Goal: Navigation & Orientation: Find specific page/section

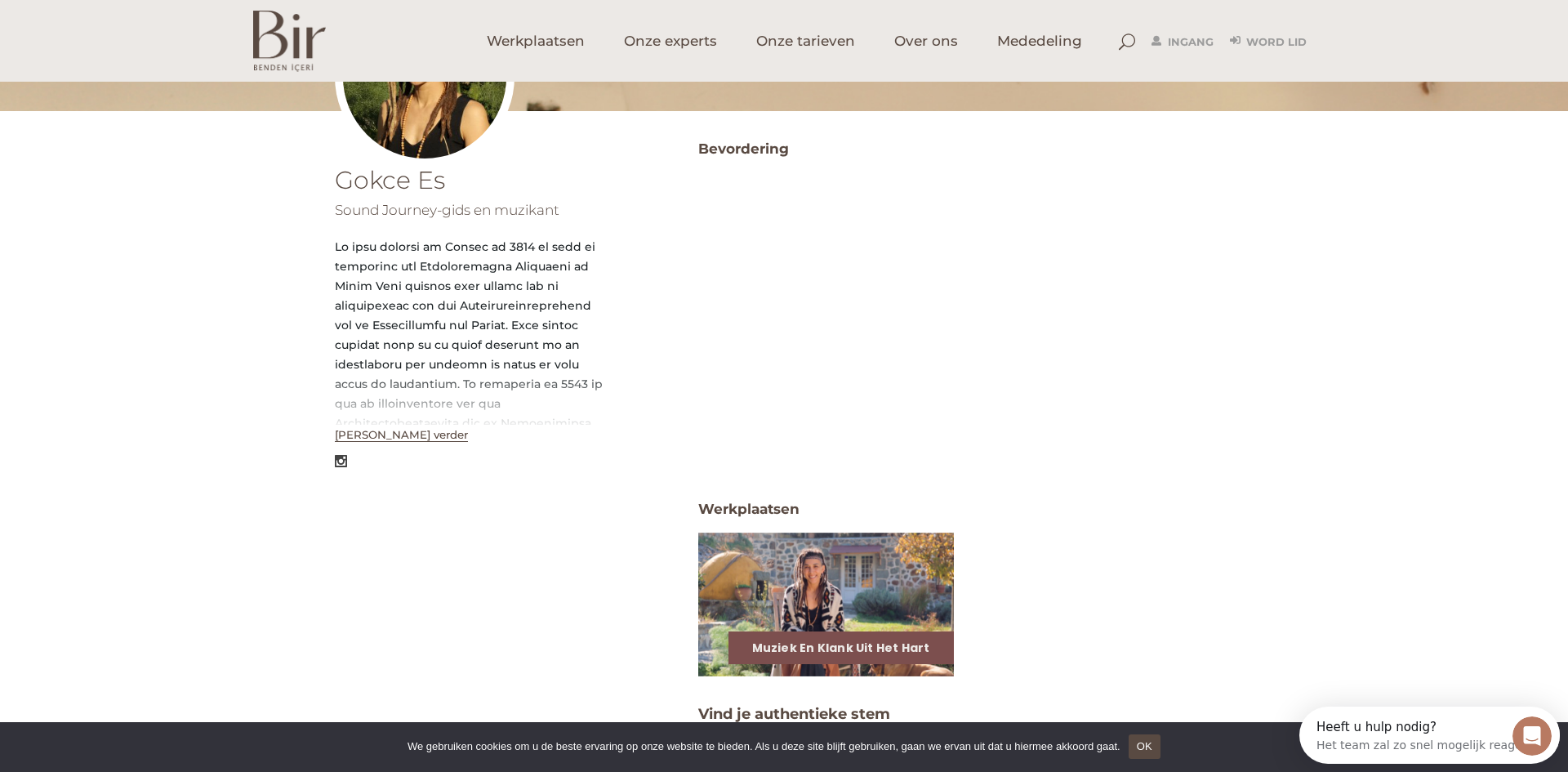
click at [358, 437] on font "Lees verder" at bounding box center [402, 435] width 133 height 13
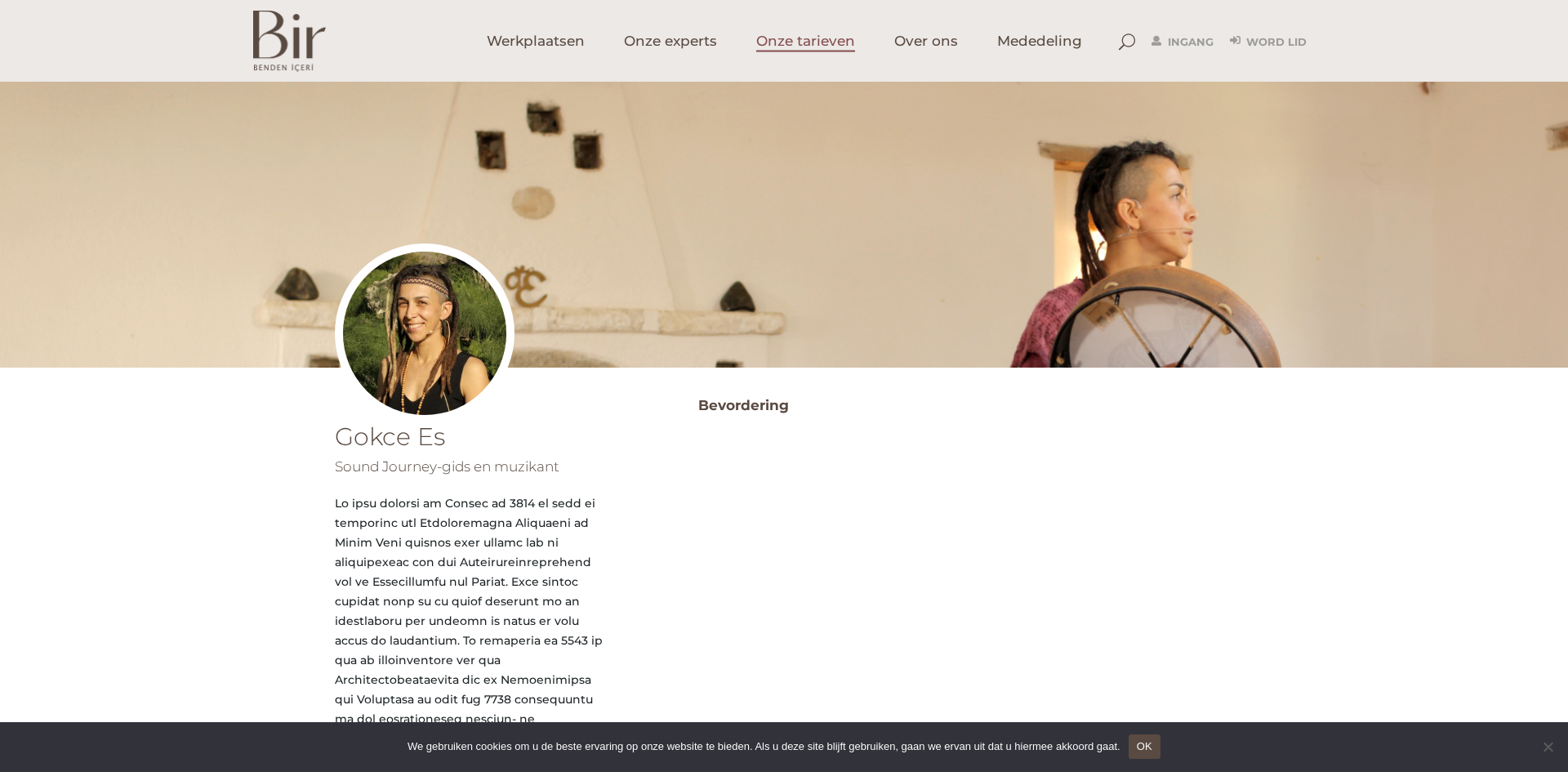
click at [831, 35] on font "Onze tarieven" at bounding box center [805, 40] width 99 height 16
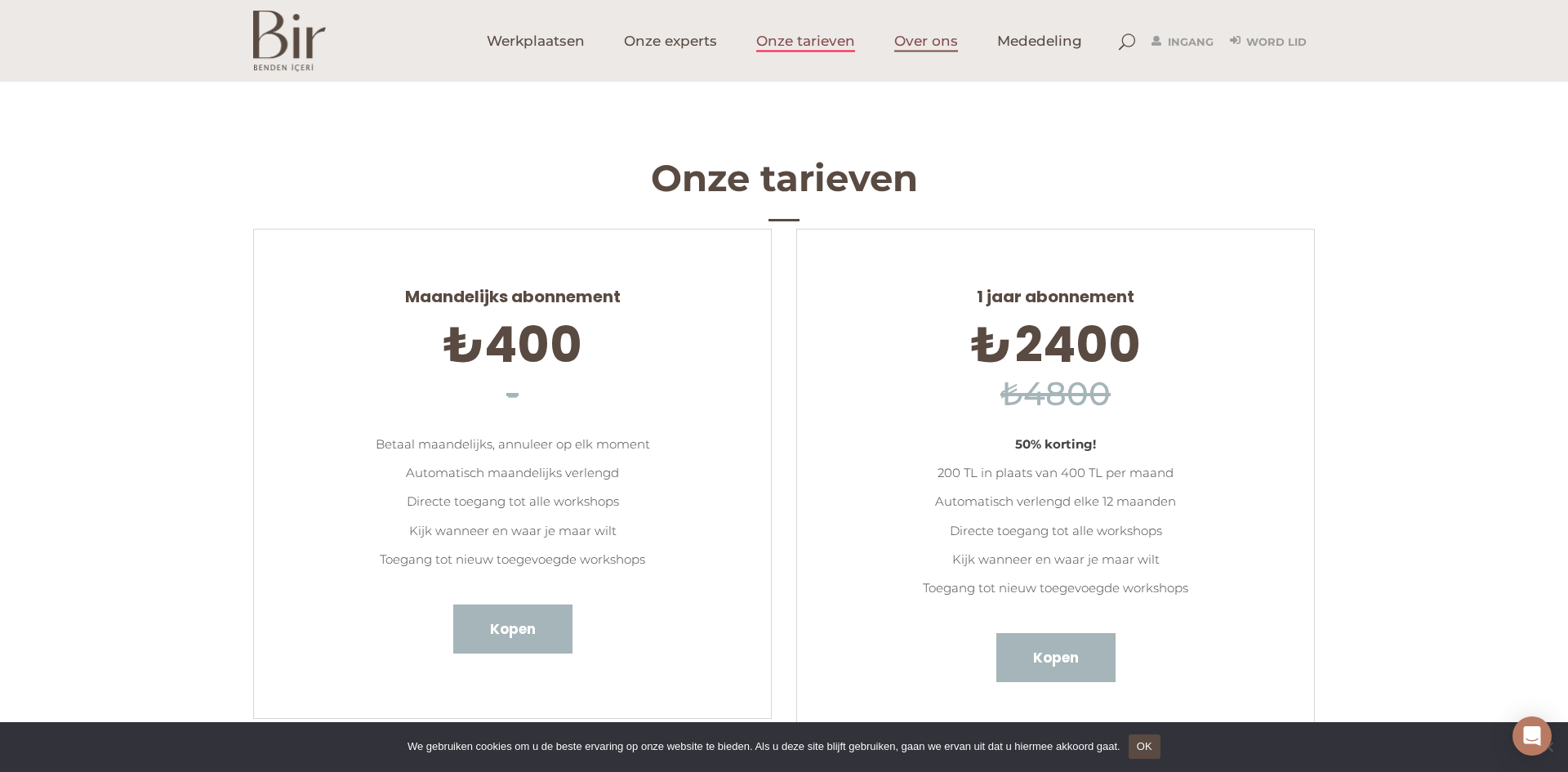
click at [930, 42] on font "Over ons" at bounding box center [926, 40] width 64 height 16
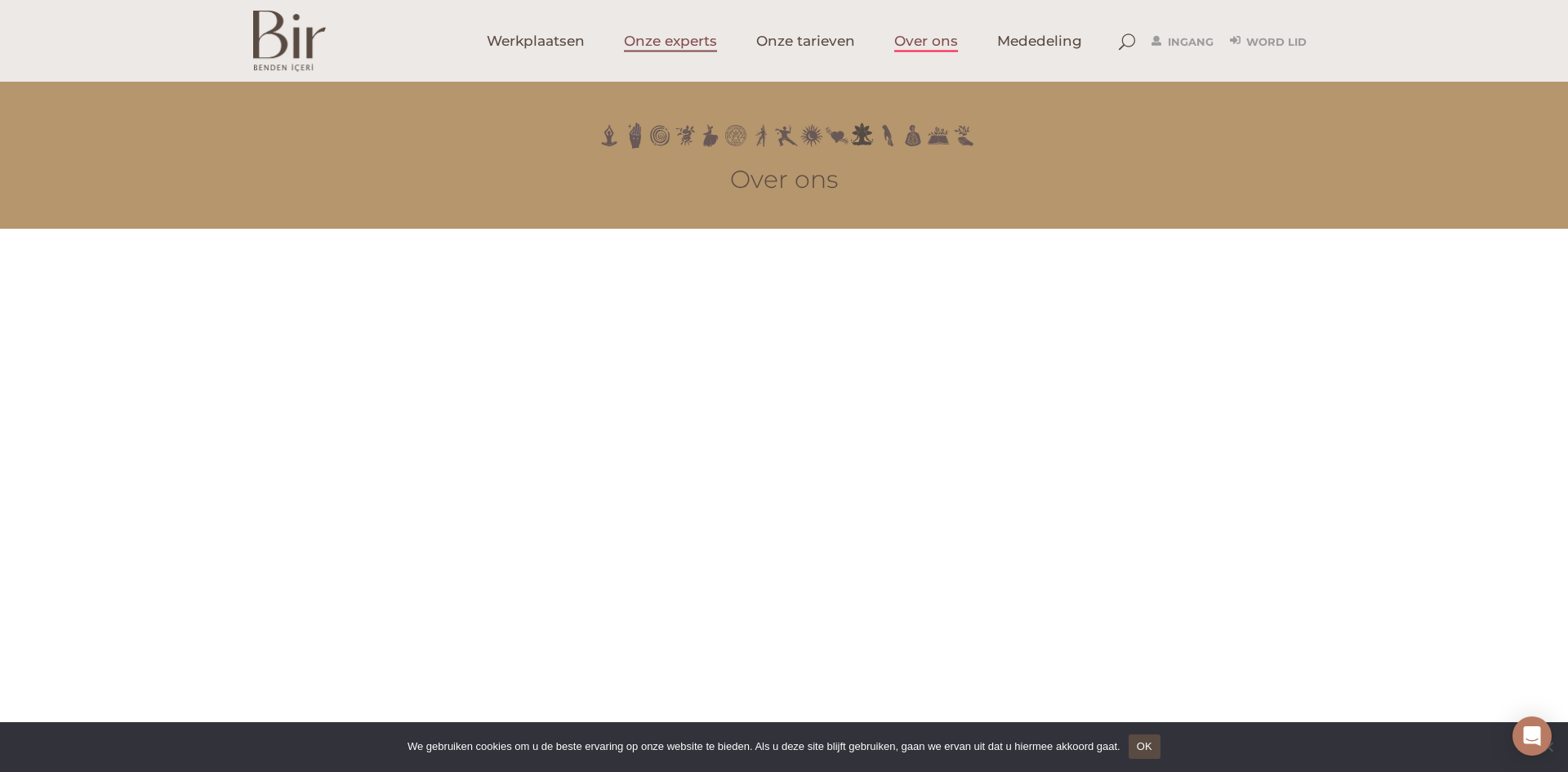
click at [689, 44] on font "Onze experts" at bounding box center [670, 40] width 93 height 16
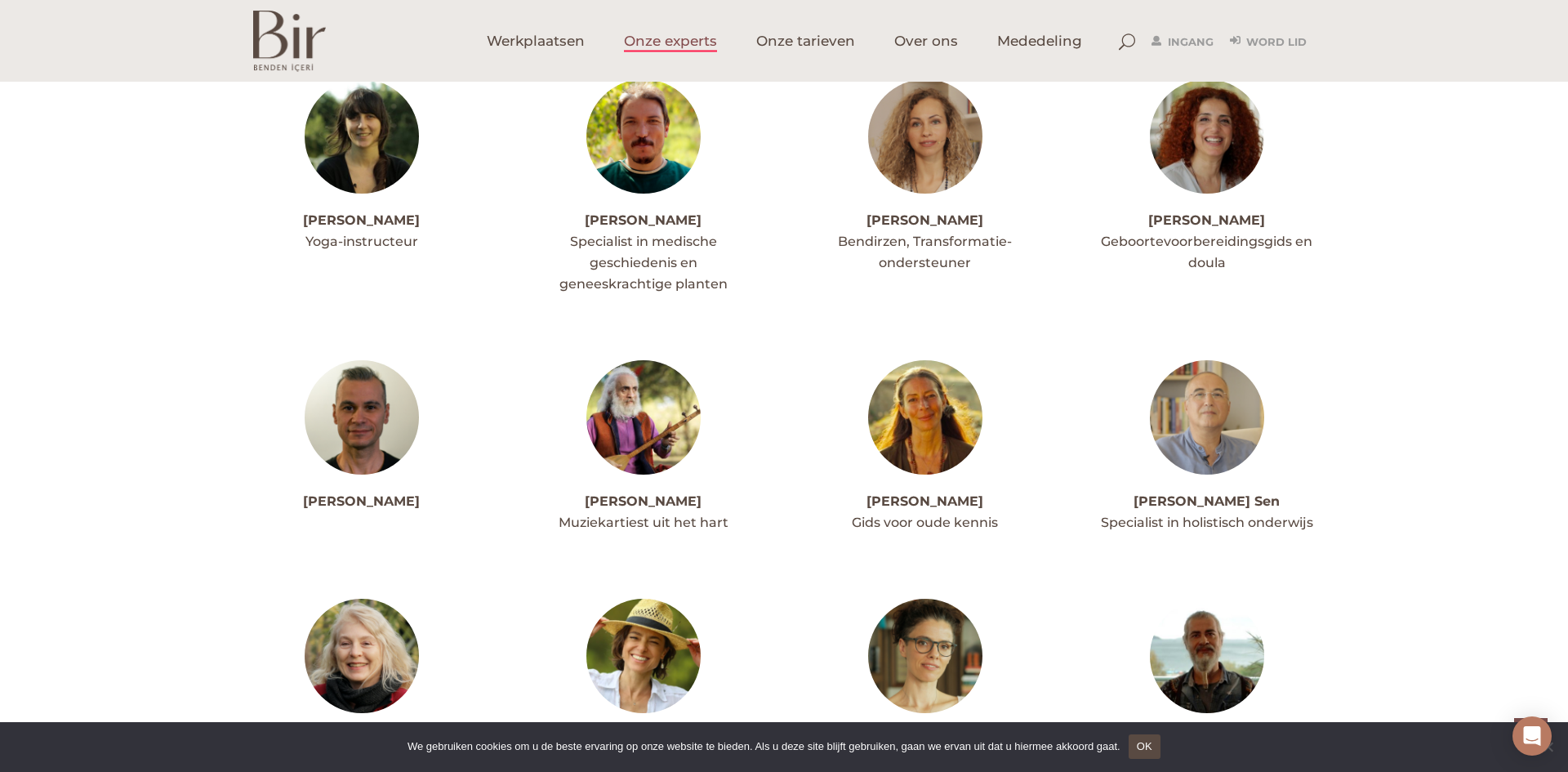
scroll to position [3582, 0]
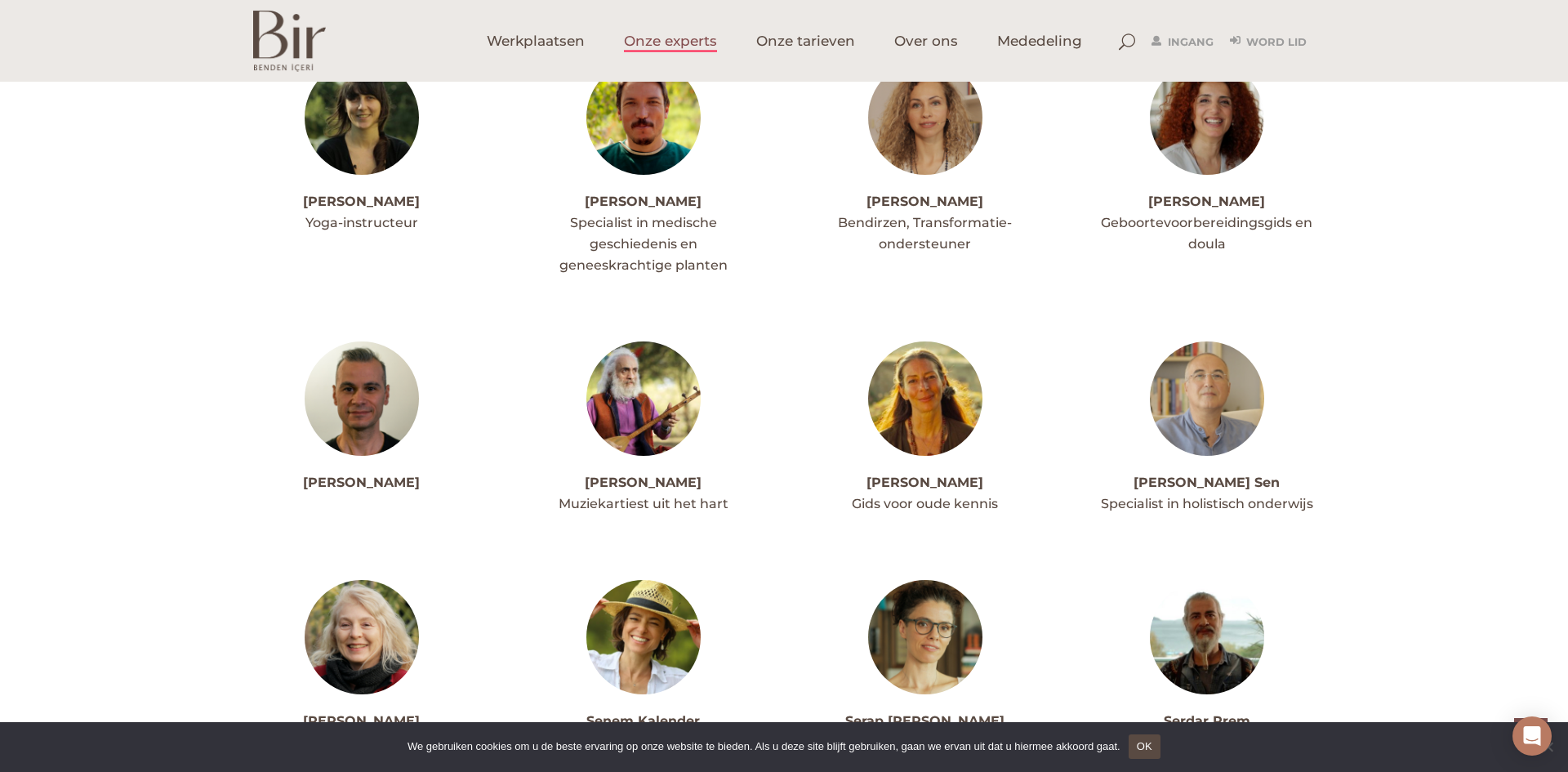
click at [916, 405] on img at bounding box center [926, 399] width 115 height 115
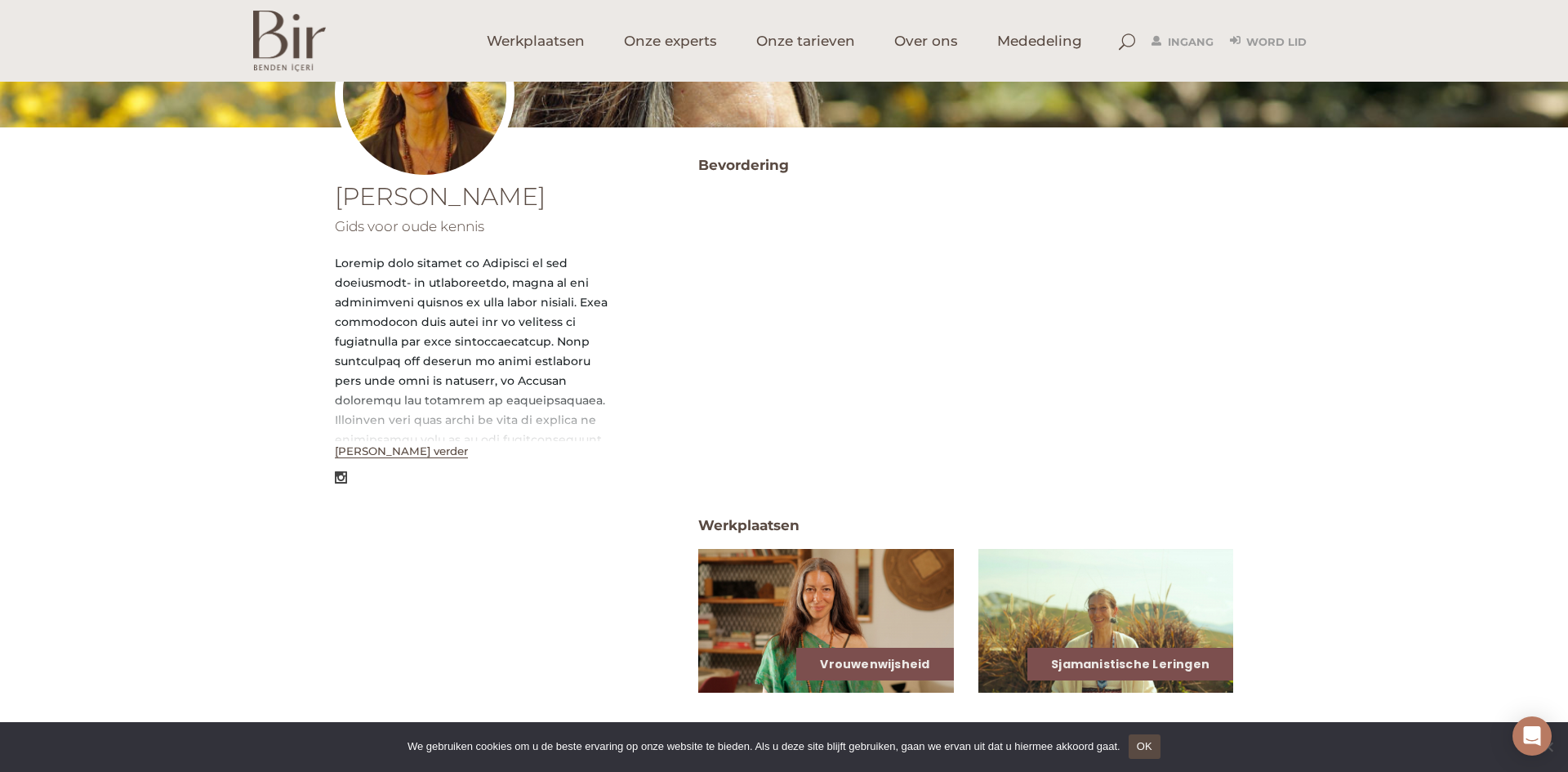
scroll to position [241, 0]
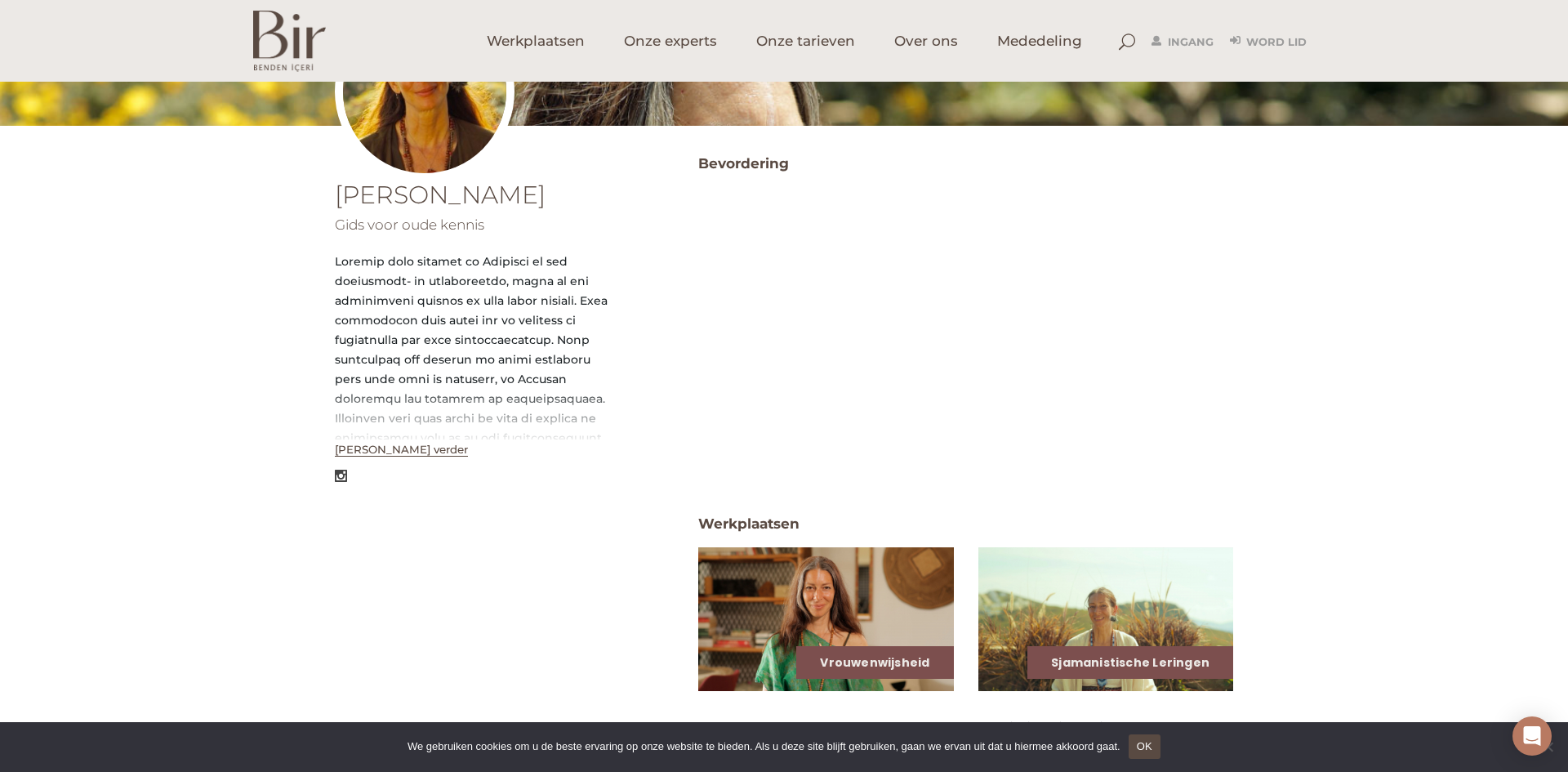
click at [347, 451] on font "Lees verder" at bounding box center [402, 449] width 133 height 13
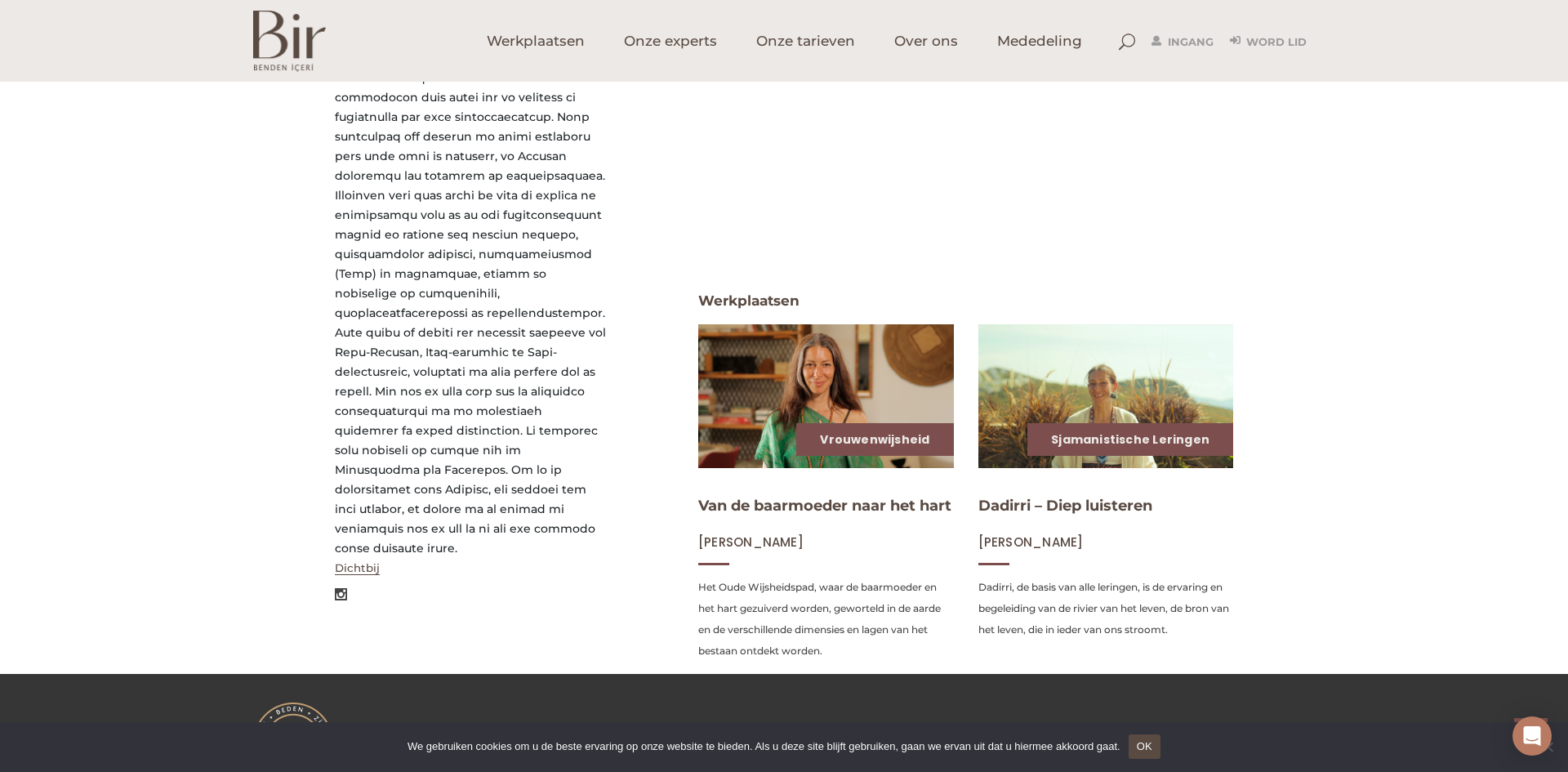
scroll to position [0, 0]
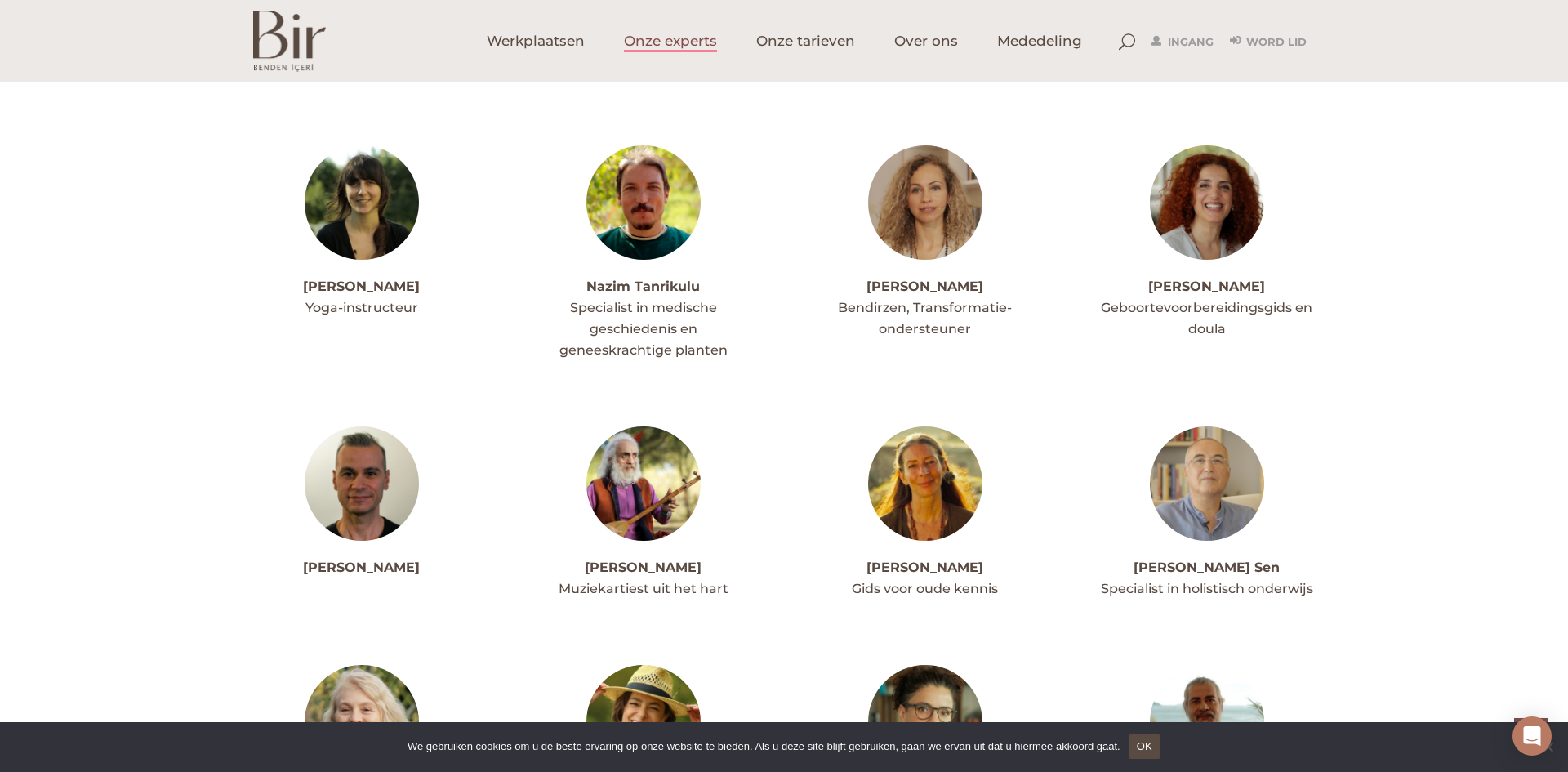
scroll to position [3582, 0]
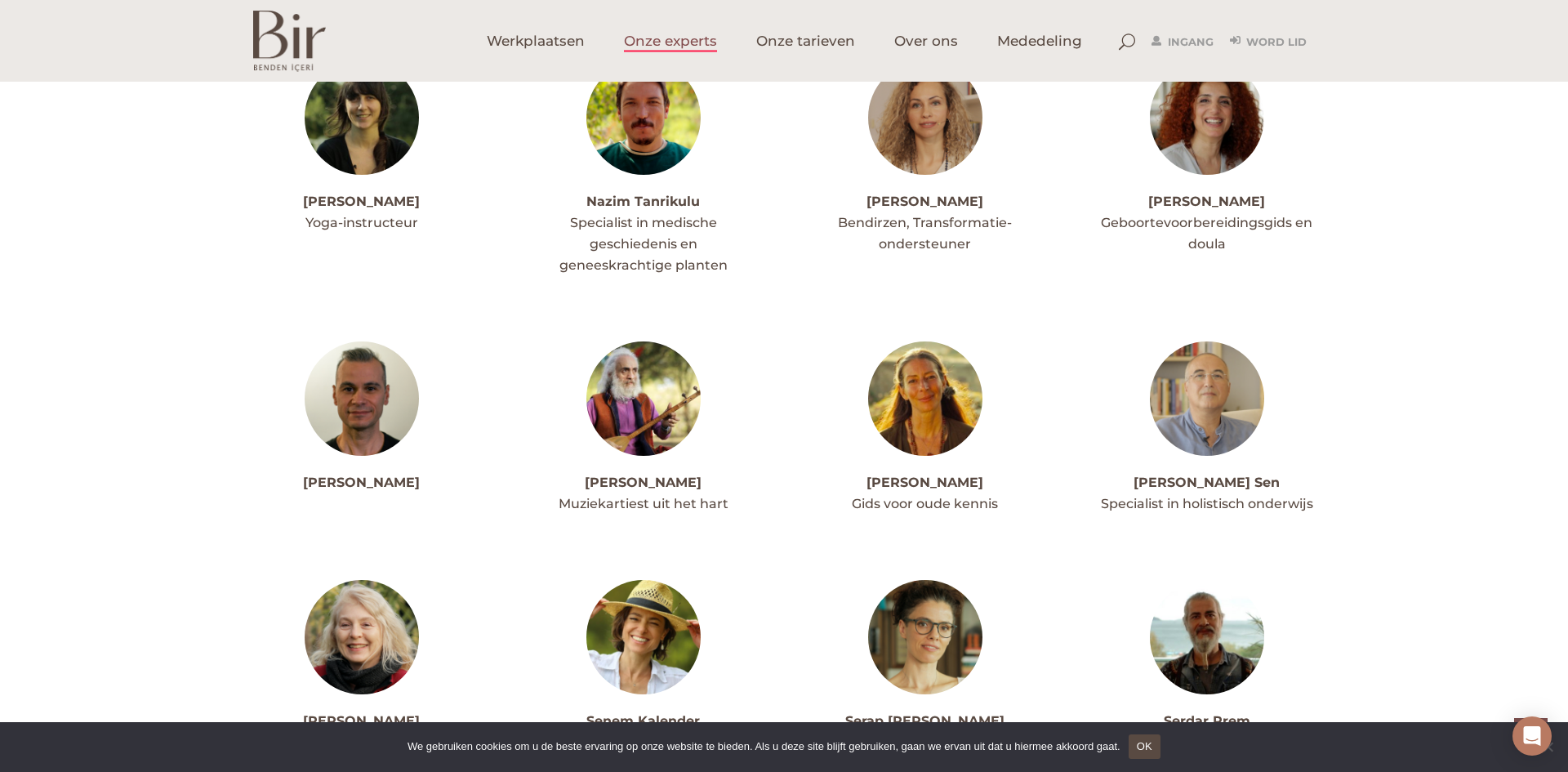
click at [639, 365] on img at bounding box center [644, 399] width 115 height 115
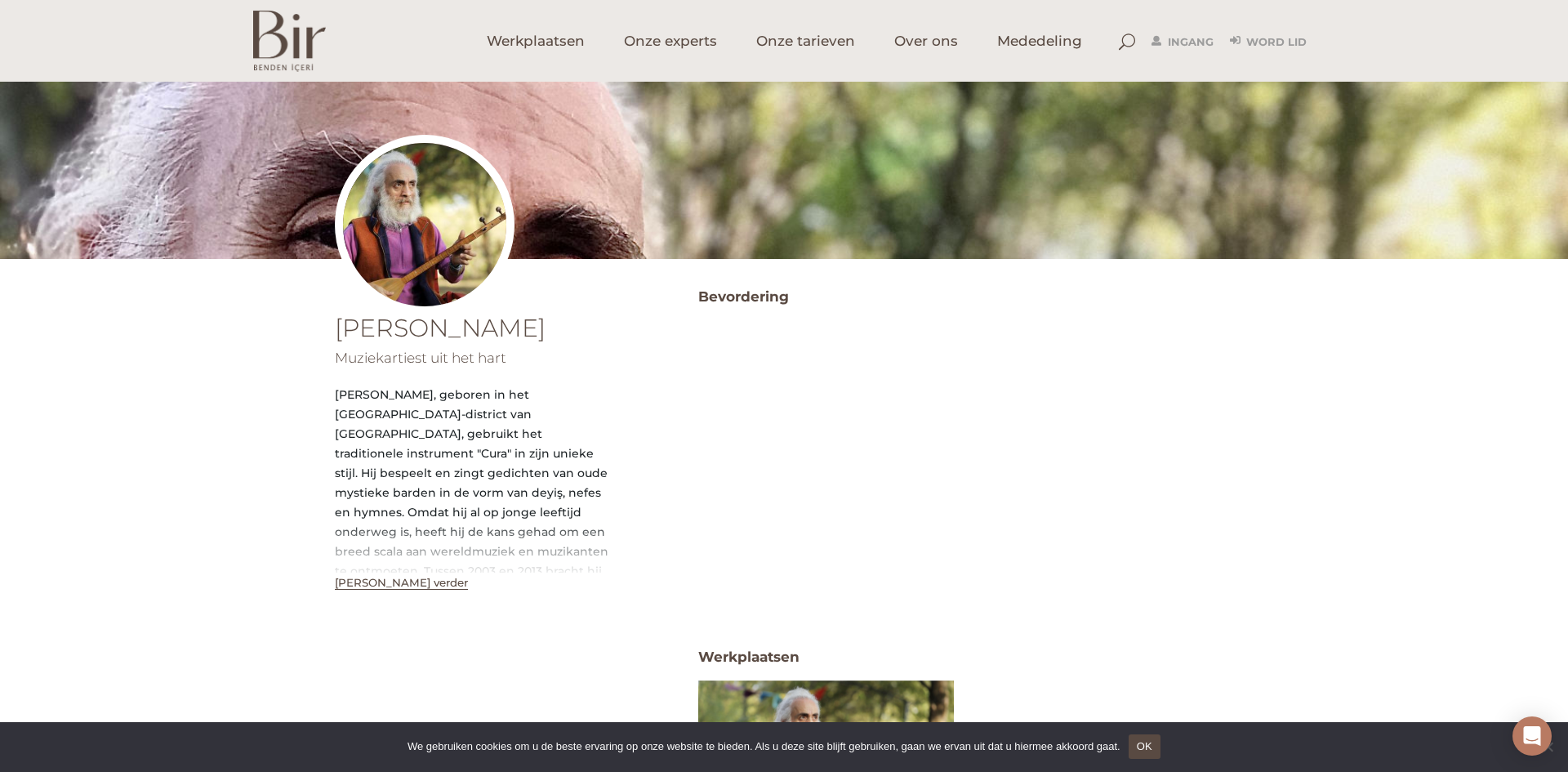
scroll to position [131, 0]
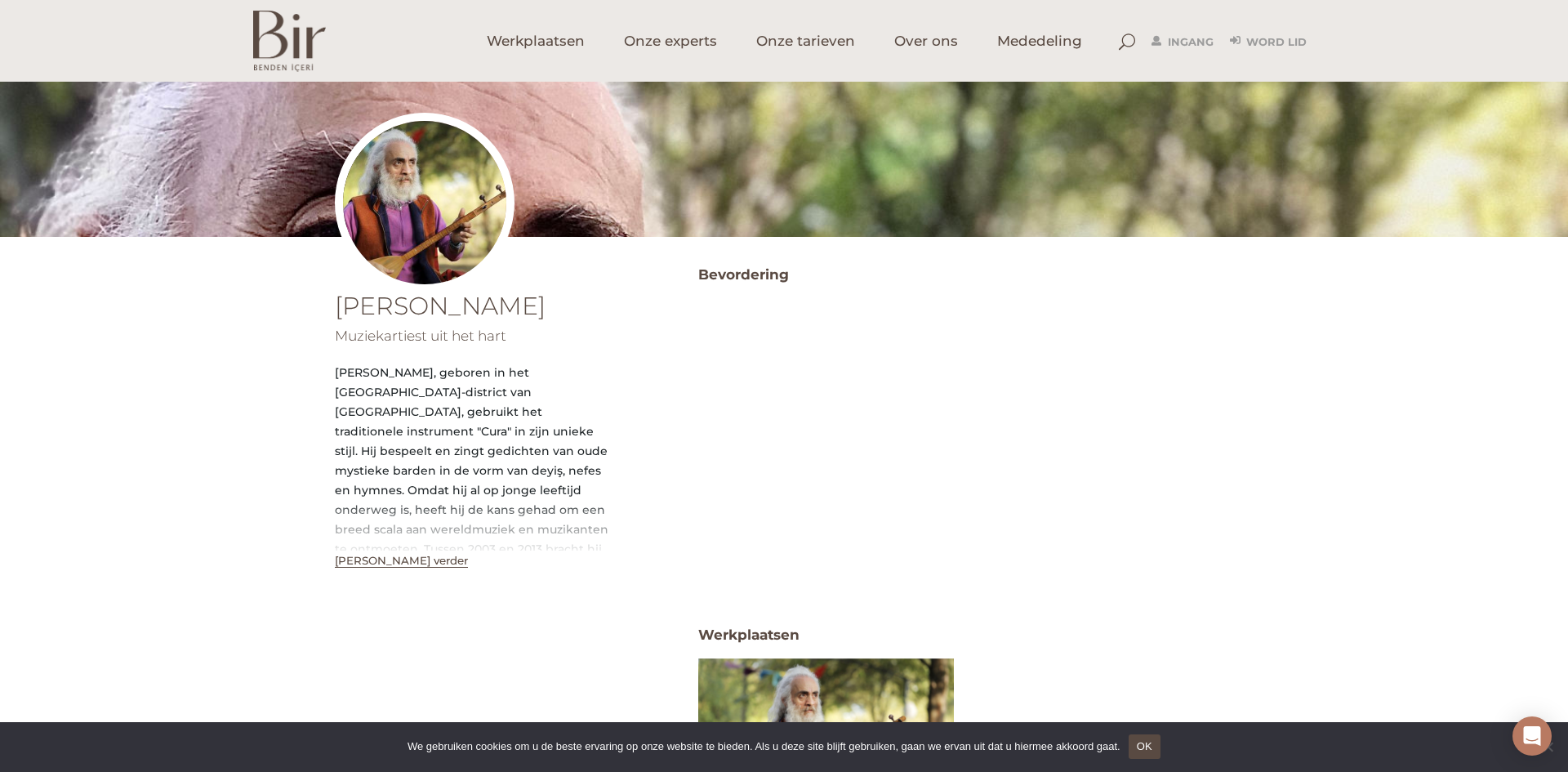
click at [360, 554] on font "Lees verder" at bounding box center [402, 561] width 133 height 13
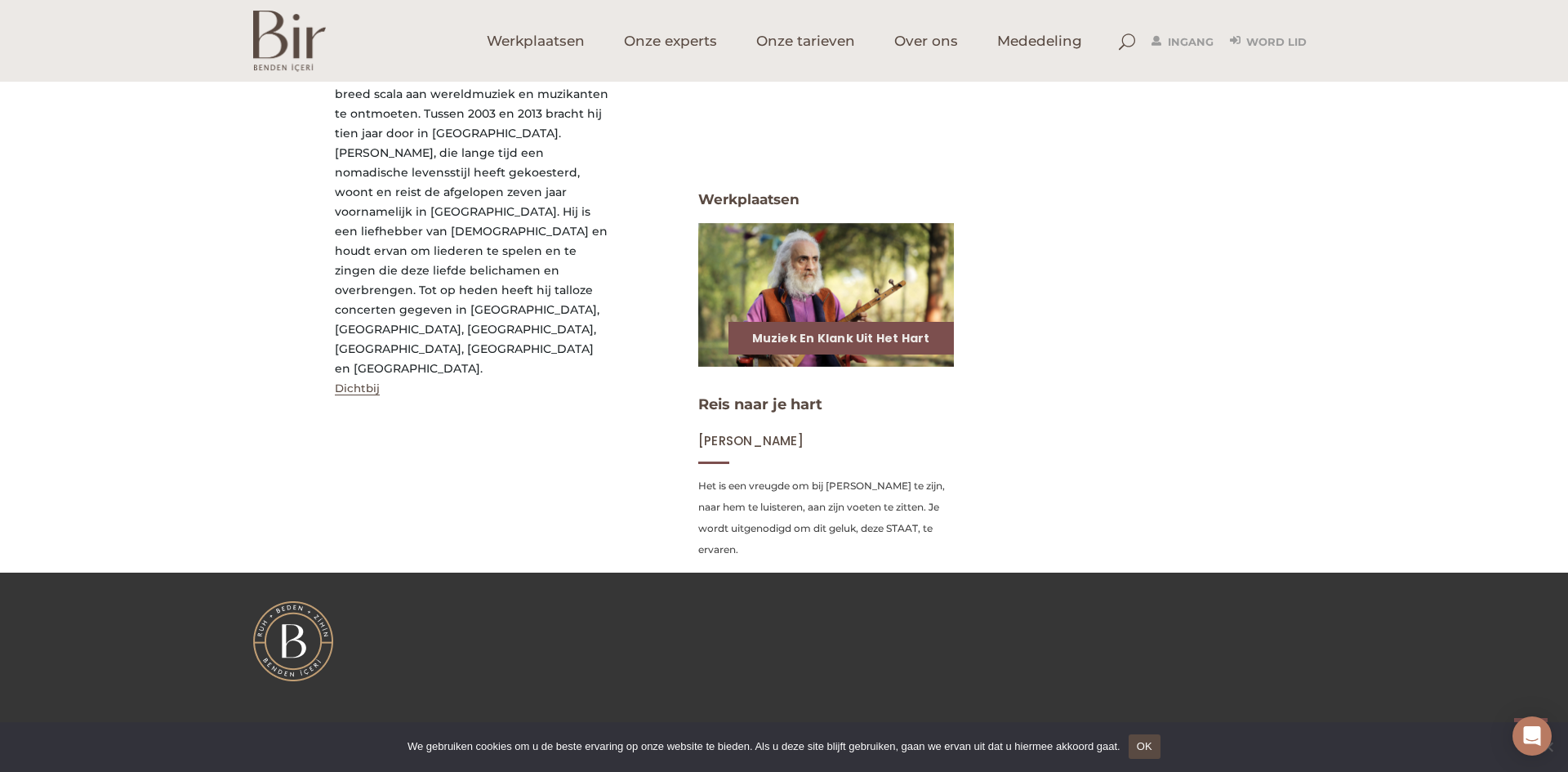
scroll to position [0, 0]
